Goal: Download file/media

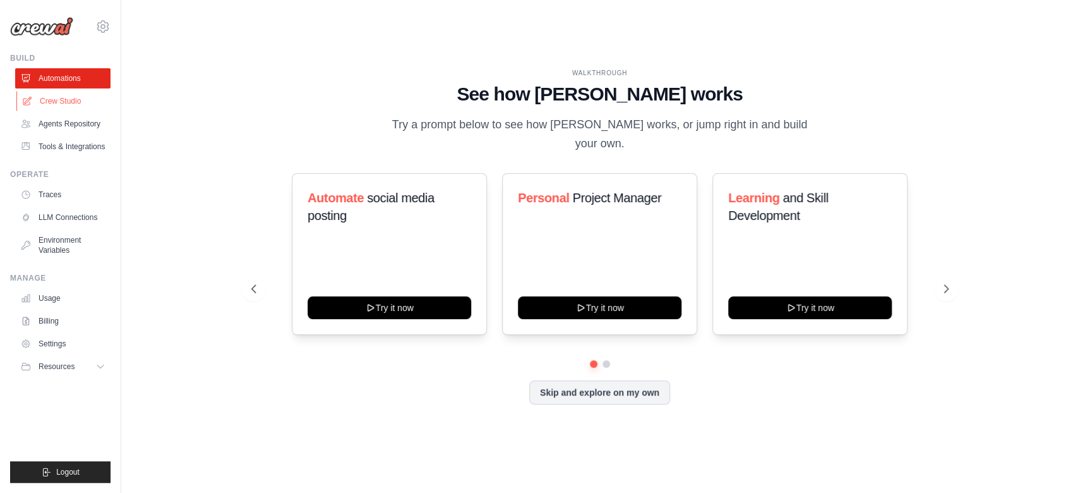
click at [81, 95] on link "Crew Studio" at bounding box center [63, 101] width 95 height 20
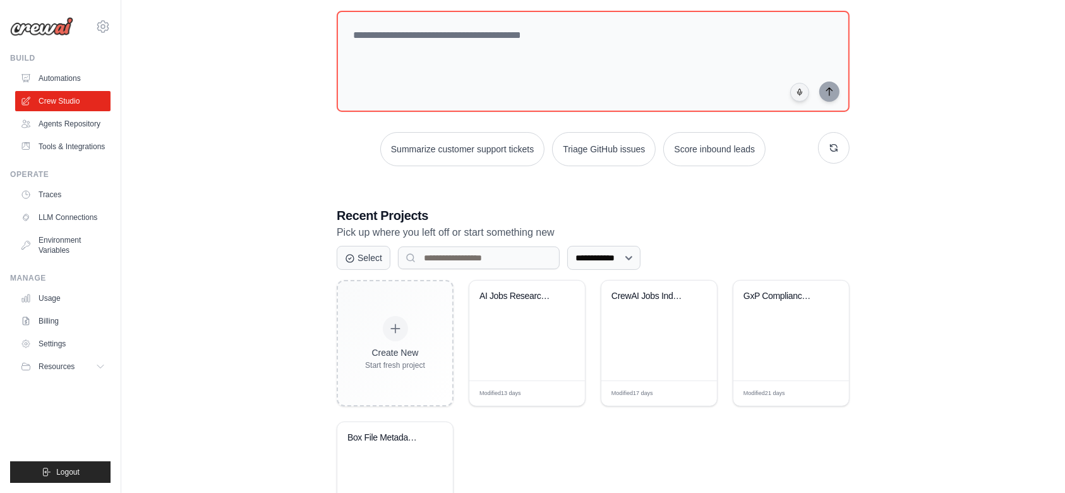
scroll to position [71, 0]
click at [788, 308] on div "GxP Compliance Analysis with Dual D..." at bounding box center [790, 304] width 95 height 29
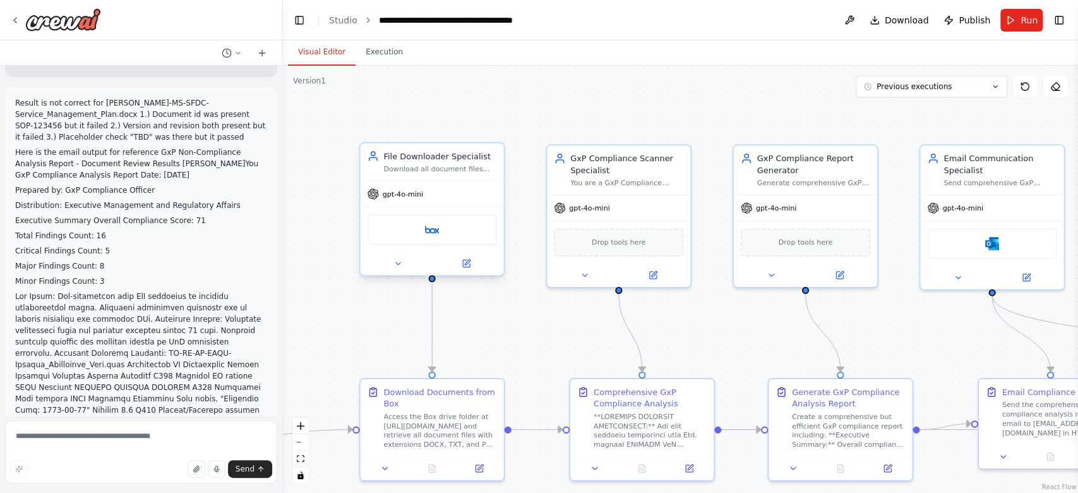
scroll to position [35660, 0]
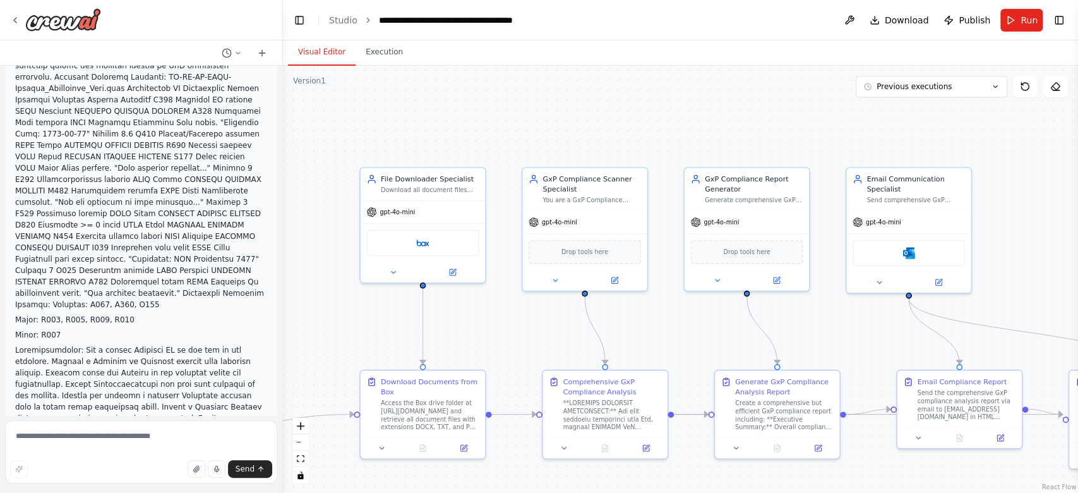
drag, startPoint x: 914, startPoint y: 17, endPoint x: 907, endPoint y: 12, distance: 8.6
click at [907, 12] on button "Download" at bounding box center [899, 20] width 69 height 23
